Goal: Task Accomplishment & Management: Complete application form

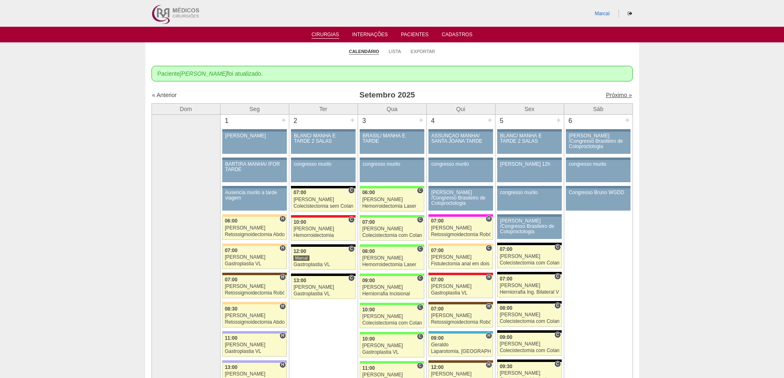
click at [609, 94] on link "Próximo »" at bounding box center [618, 95] width 26 height 7
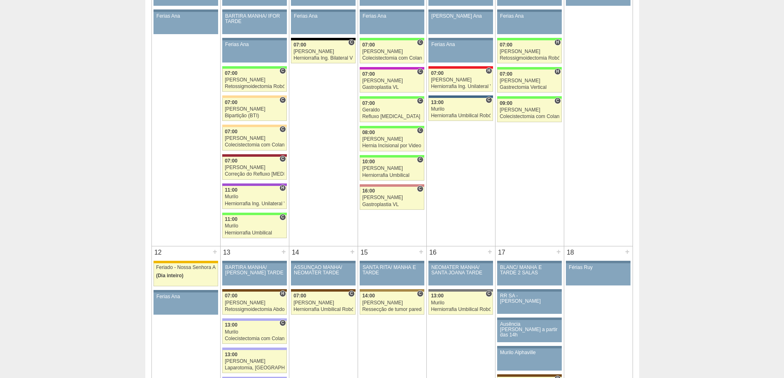
scroll to position [288, 0]
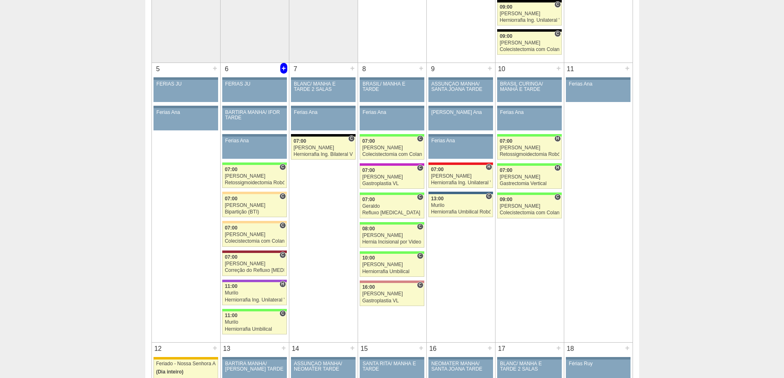
click at [283, 67] on div "+" at bounding box center [283, 68] width 7 height 11
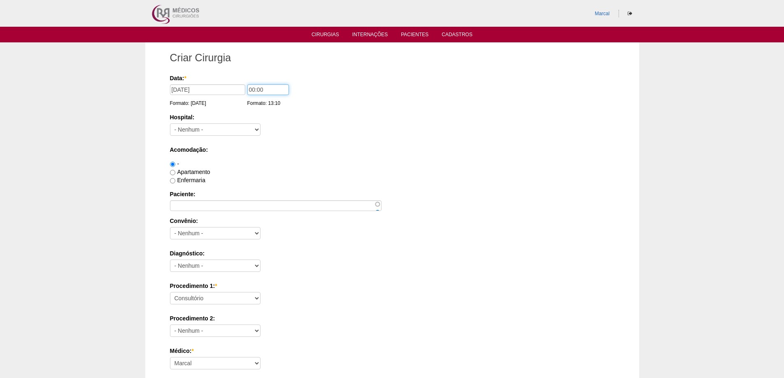
click at [253, 89] on input "00:00" at bounding box center [268, 89] width 42 height 11
type input "07:00"
click at [257, 130] on select "- Nenhum - 9 de Julho Albert Einstein Alvorada América Assunção Bartira Benefic…" at bounding box center [215, 129] width 90 height 12
select select "44"
click at [170, 123] on select "- Nenhum - 9 de Julho Albert Einstein Alvorada América Assunção Bartira Benefic…" at bounding box center [215, 129] width 90 height 12
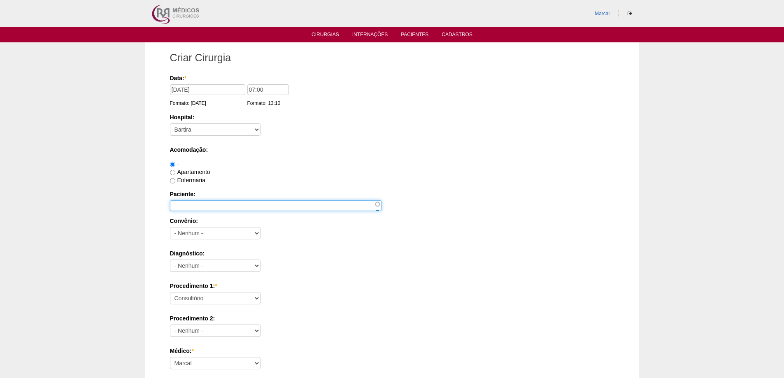
click at [179, 207] on input "Paciente:" at bounding box center [275, 205] width 211 height 11
type input "[PERSON_NAME]"
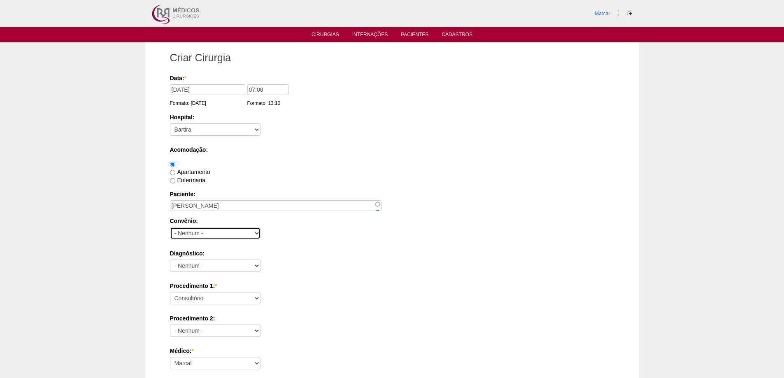
click at [257, 232] on select "- Nenhum - Abet Afresp Allianz Amil Blue Life Caasp Cabesp Caixa de Pensões Car…" at bounding box center [215, 233] width 90 height 12
select select "26"
click at [170, 227] on select "- Nenhum - Abet Afresp Allianz Amil Blue Life Caasp Cabesp Caixa de Pensões Car…" at bounding box center [215, 233] width 90 height 12
click at [174, 180] on input "Enfermaria" at bounding box center [172, 180] width 5 height 5
radio input "true"
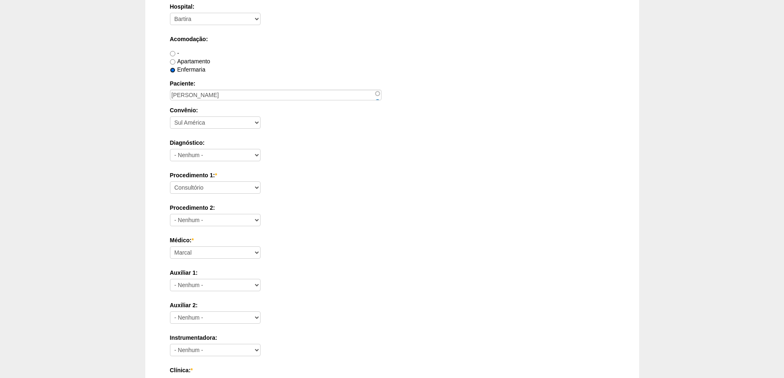
scroll to position [123, 0]
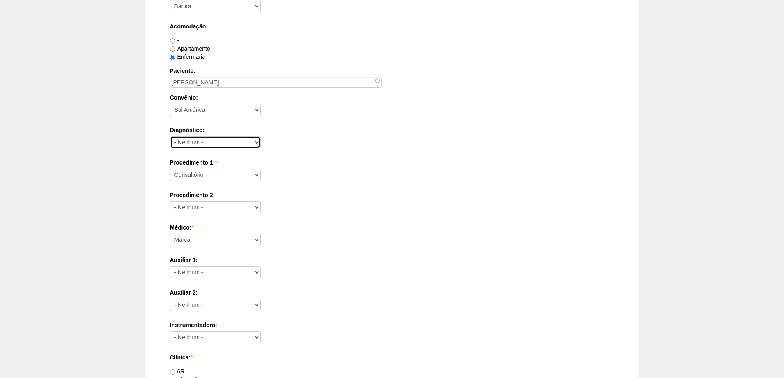
click at [255, 143] on select "- Nenhum - Abdome Agudo Abscesso Hepático Abscesso Perianal Abscesso Peritoneal…" at bounding box center [215, 142] width 90 height 12
select select "3707"
click at [170, 136] on select "- Nenhum - Abdome Agudo Abscesso Hepático Abscesso Perianal Abscesso Peritoneal…" at bounding box center [215, 142] width 90 height 12
click at [258, 174] on select "Consultório Abscesso Hepático - Drenagem Abscesso perianal Amputação Abdômino P…" at bounding box center [215, 175] width 90 height 12
select select "3710"
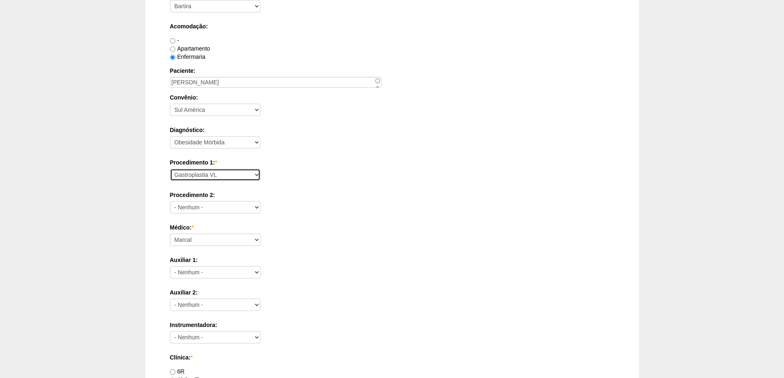
click at [170, 169] on select "Consultório Abscesso Hepático - Drenagem Abscesso perianal Amputação Abdômino P…" at bounding box center [215, 175] width 90 height 12
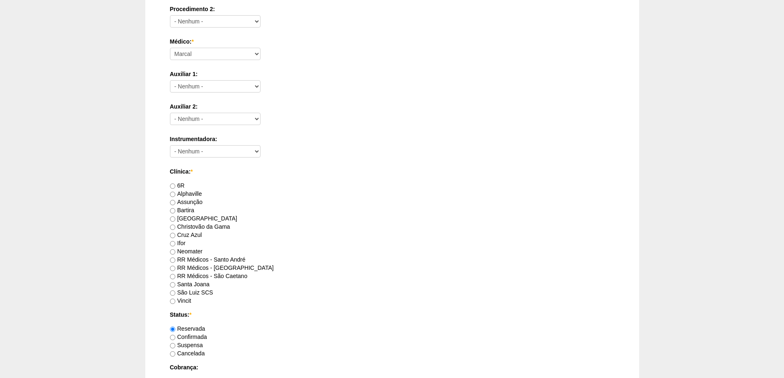
scroll to position [329, 0]
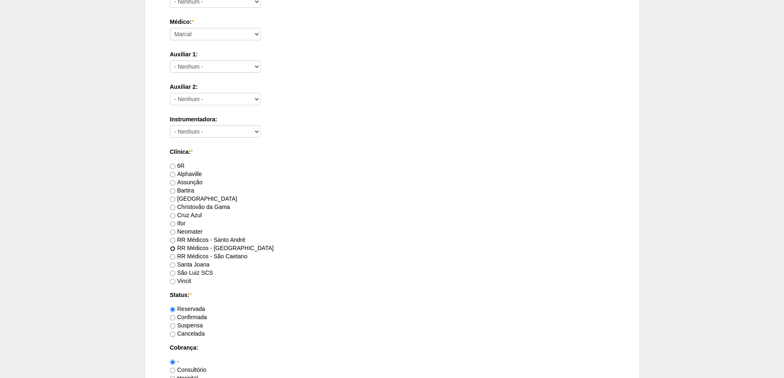
click at [172, 247] on input "RR Médicos - São Bernardo do Campo" at bounding box center [172, 248] width 5 height 5
radio input "true"
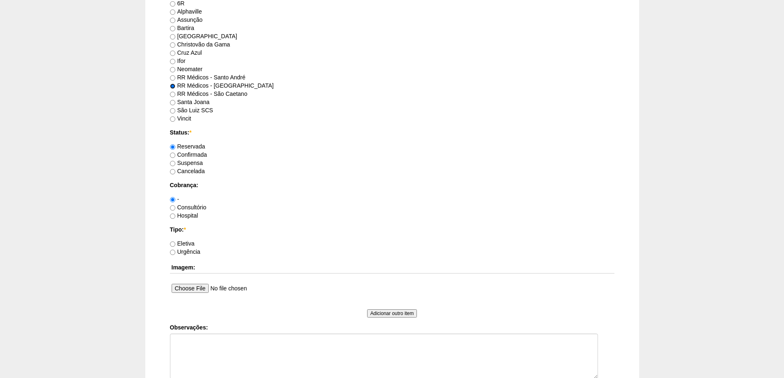
scroll to position [494, 0]
click at [173, 205] on input "Consultório" at bounding box center [172, 205] width 5 height 5
radio input "true"
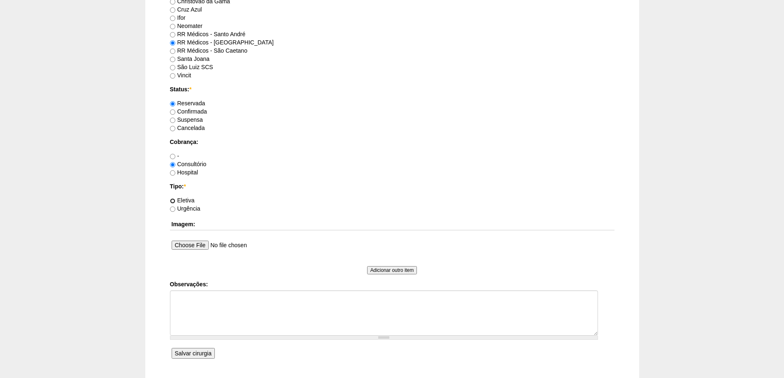
click at [173, 201] on input "Eletiva" at bounding box center [172, 200] width 5 height 5
radio input "true"
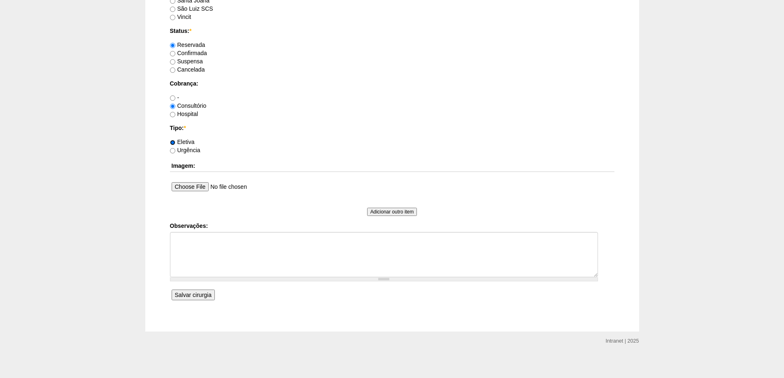
scroll to position [596, 0]
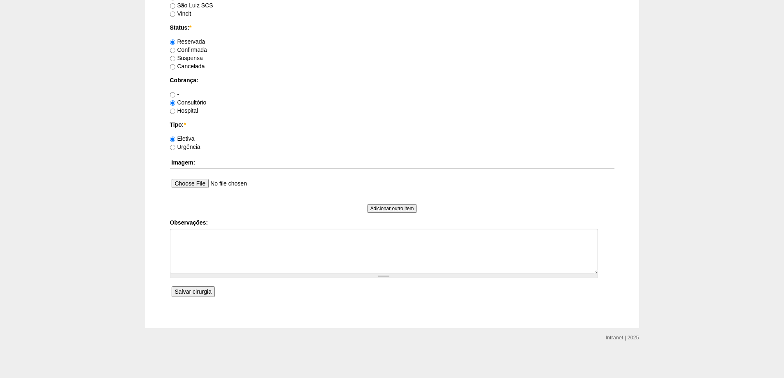
click at [190, 292] on input "Salvar cirurgia" at bounding box center [193, 291] width 43 height 11
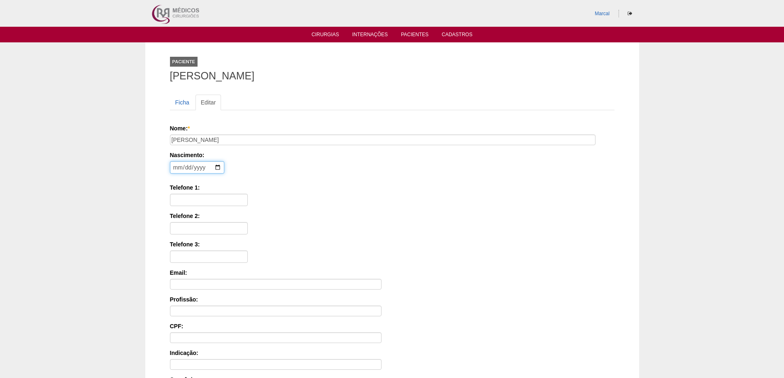
click at [175, 168] on input "date" at bounding box center [197, 167] width 54 height 12
type input "2004-03-04"
click at [180, 200] on input "Telefone 1:" at bounding box center [209, 200] width 78 height 12
type input "11 98127 1378"
click at [183, 228] on input "Telefone 2:" at bounding box center [209, 228] width 78 height 12
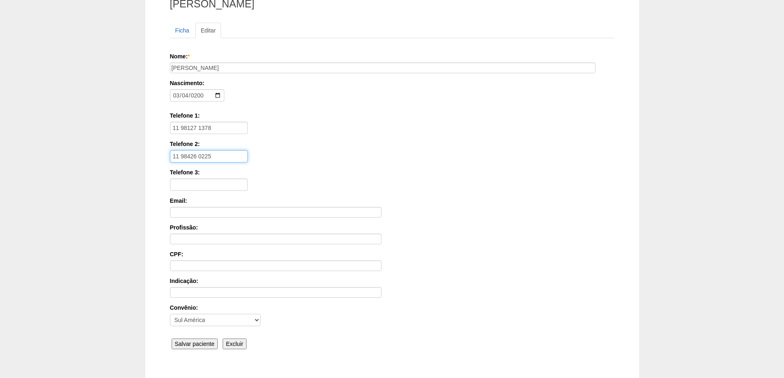
scroll to position [124, 0]
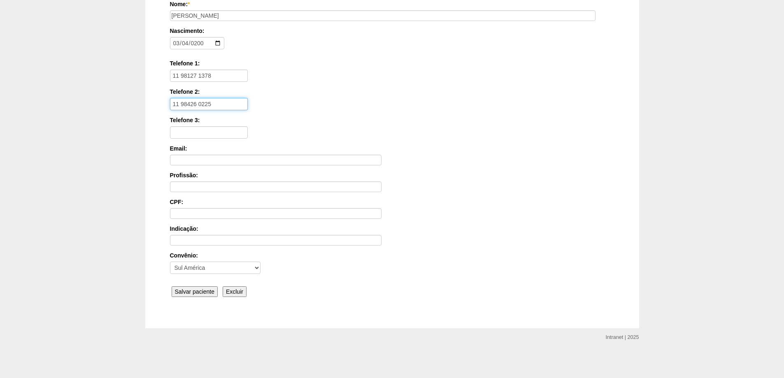
type input "11 98426 0225"
click at [195, 291] on input "Salvar paciente" at bounding box center [195, 291] width 46 height 11
